Goal: Information Seeking & Learning: Find contact information

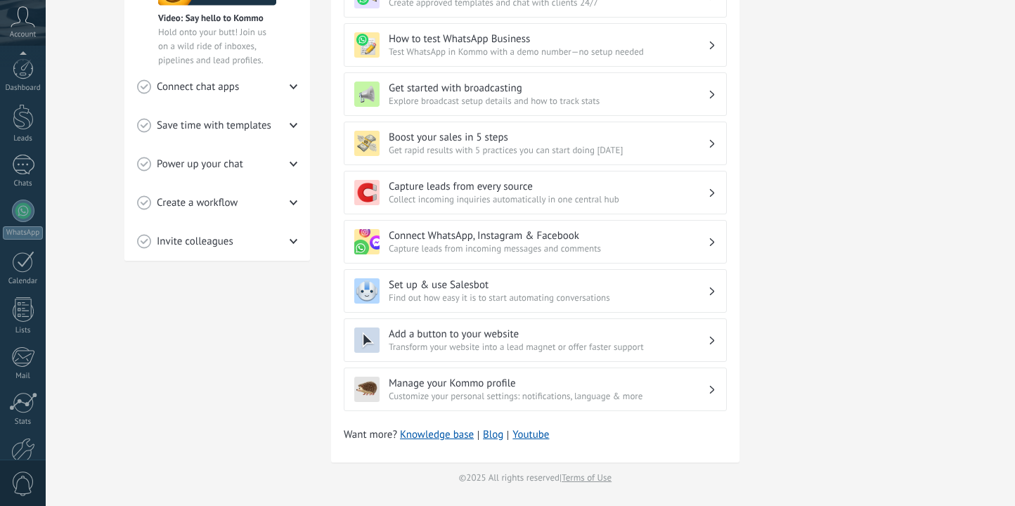
scroll to position [79, 0]
click at [20, 18] on icon at bounding box center [23, 16] width 25 height 21
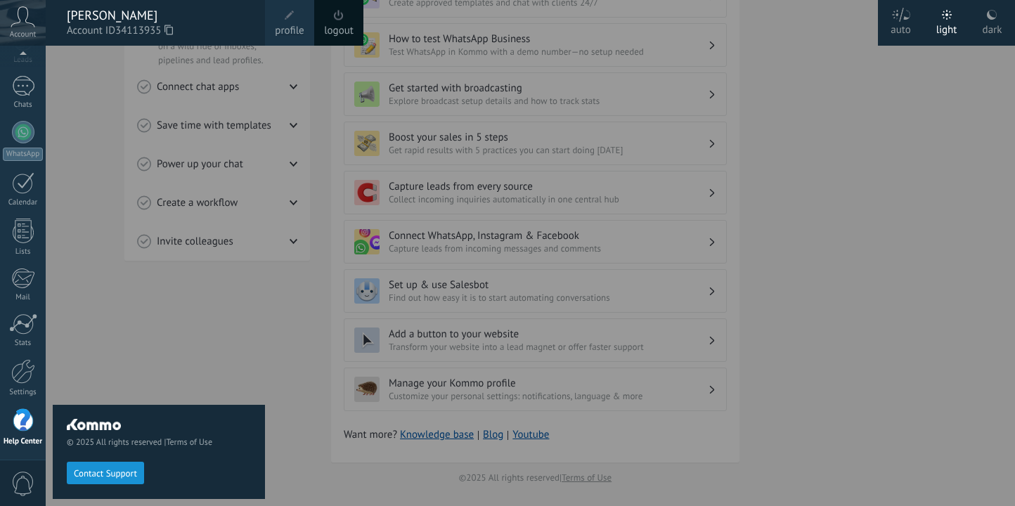
click at [342, 23] on link "logout" at bounding box center [339, 30] width 30 height 15
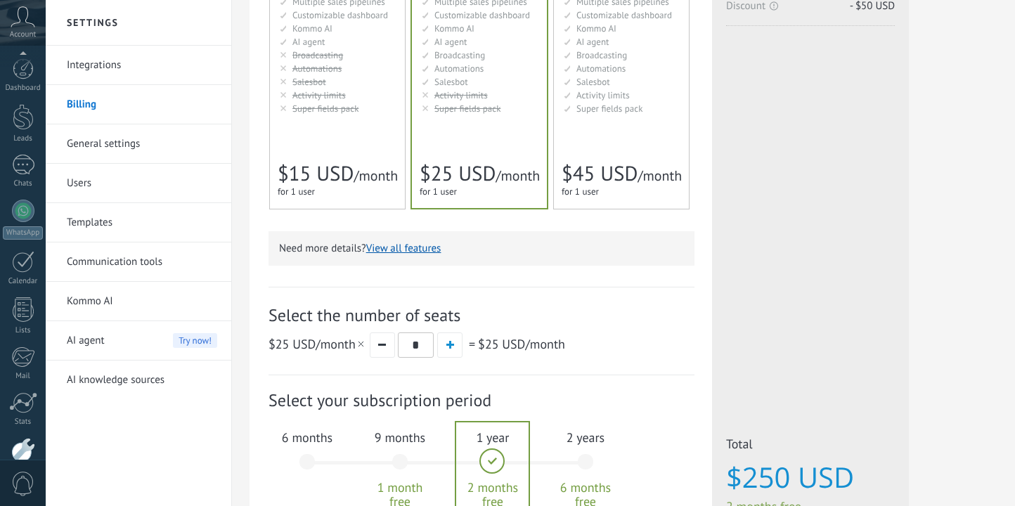
scroll to position [235, 0]
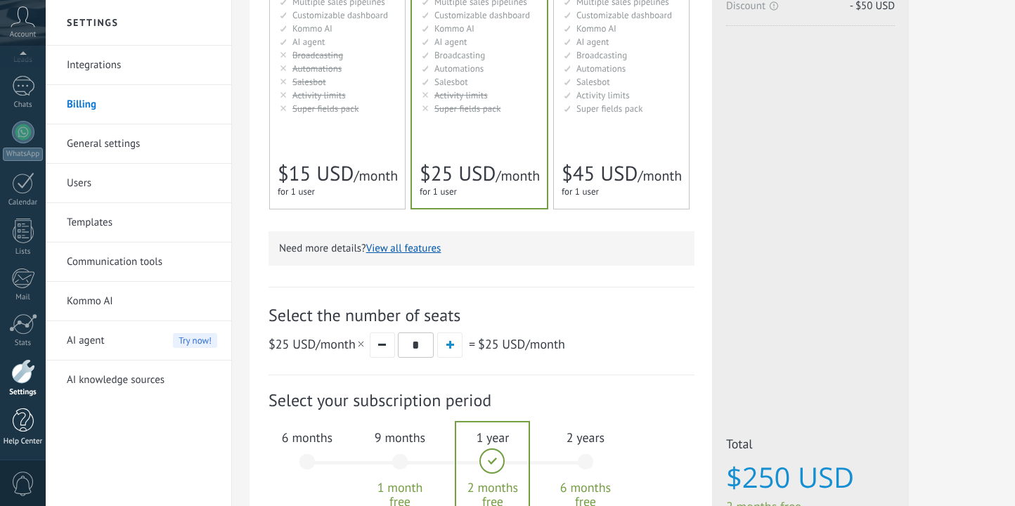
click at [18, 437] on div "Help Center" at bounding box center [23, 441] width 41 height 9
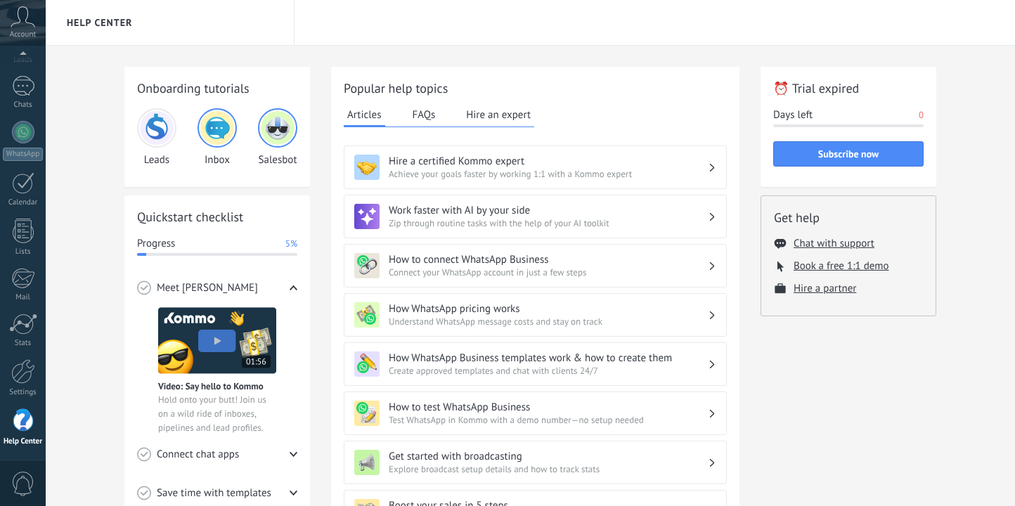
click at [28, 27] on icon at bounding box center [23, 16] width 25 height 21
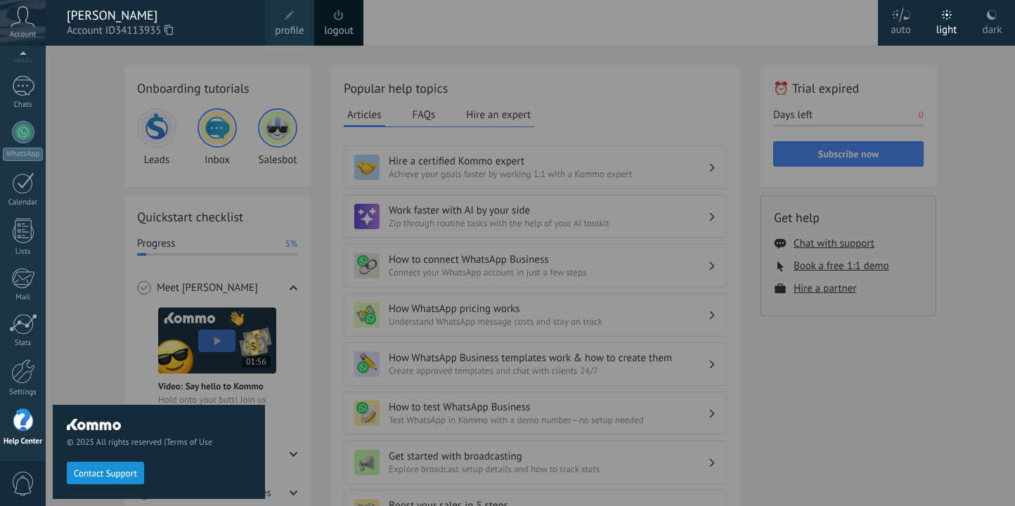
click at [337, 20] on span at bounding box center [339, 15] width 10 height 11
